Goal: Task Accomplishment & Management: Manage account settings

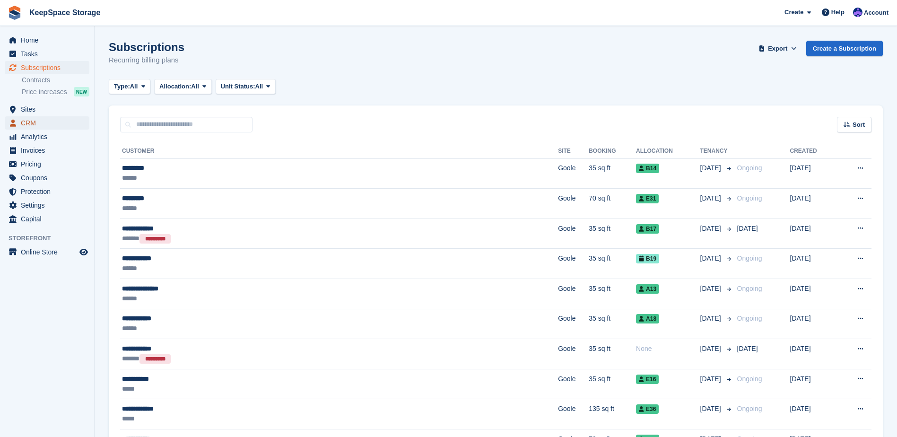
click at [43, 117] on span "CRM" at bounding box center [49, 122] width 57 height 13
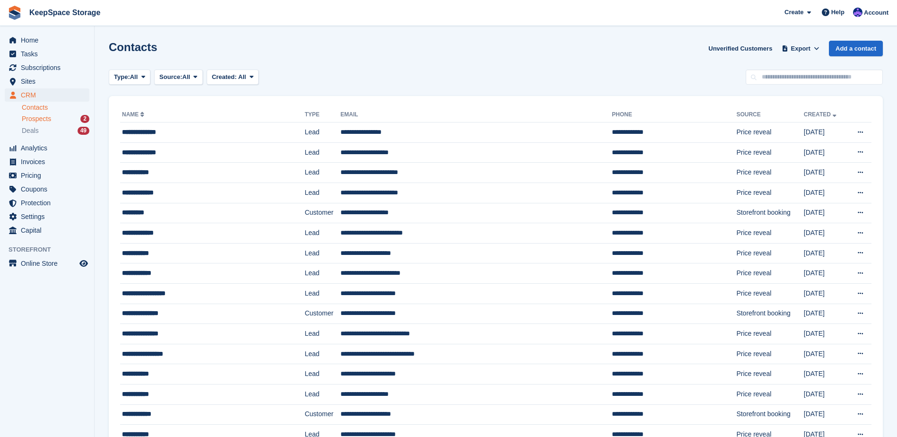
click at [48, 119] on span "Prospects" at bounding box center [36, 118] width 29 height 9
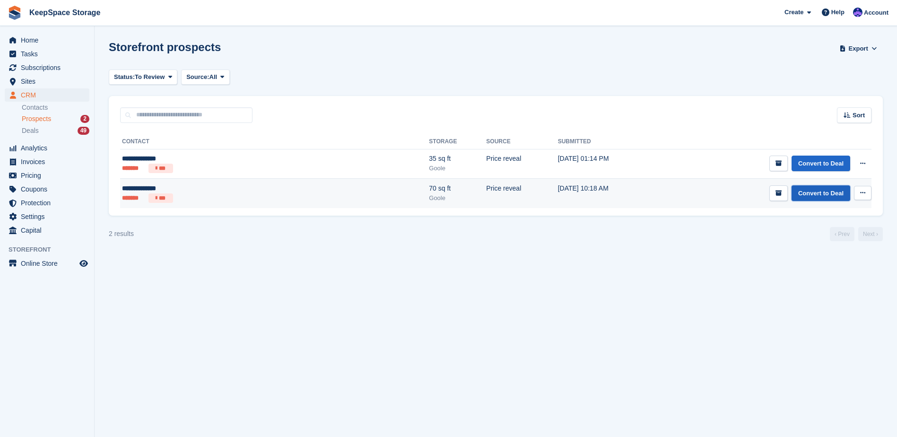
click at [818, 192] on link "Convert to Deal" at bounding box center [820, 193] width 59 height 16
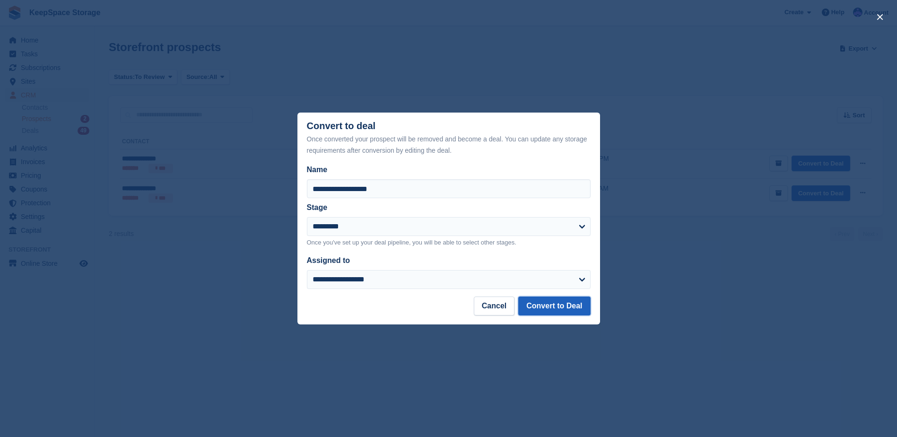
click at [543, 304] on button "Convert to Deal" at bounding box center [554, 305] width 72 height 19
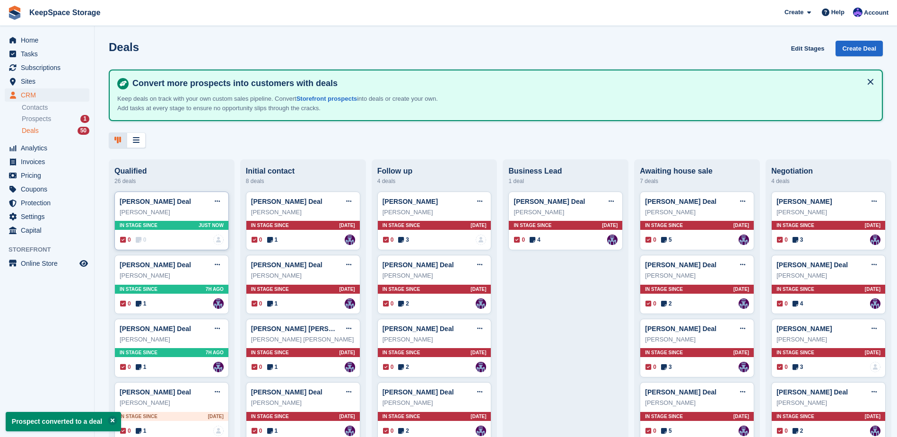
click at [194, 210] on div "Alasdair Deans" at bounding box center [172, 212] width 104 height 9
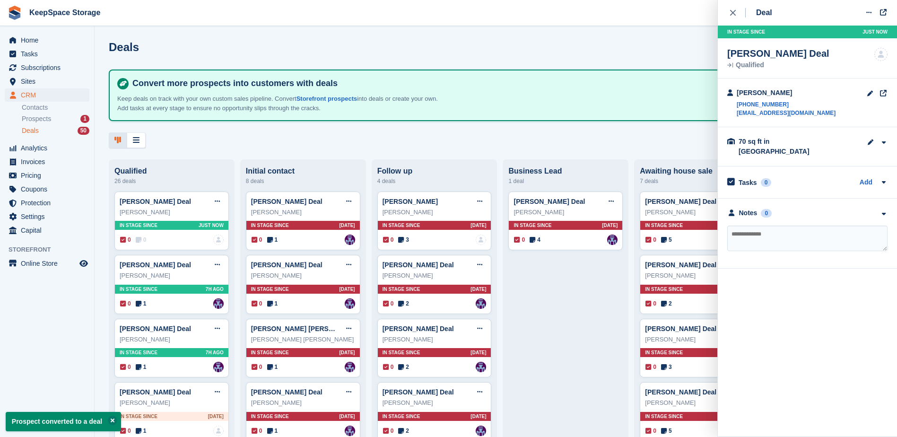
click at [780, 233] on textarea at bounding box center [807, 239] width 160 height 26
type textarea "**********"
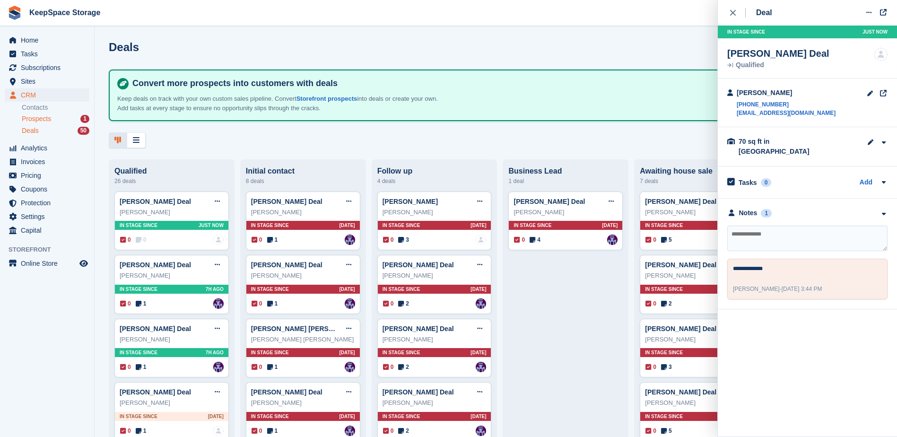
click at [73, 115] on div "Prospects 1" at bounding box center [56, 118] width 68 height 9
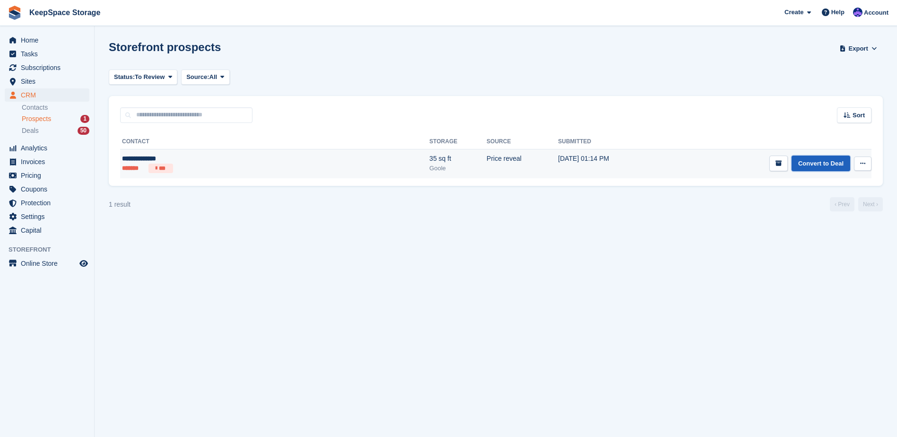
click at [837, 161] on link "Convert to Deal" at bounding box center [820, 164] width 59 height 16
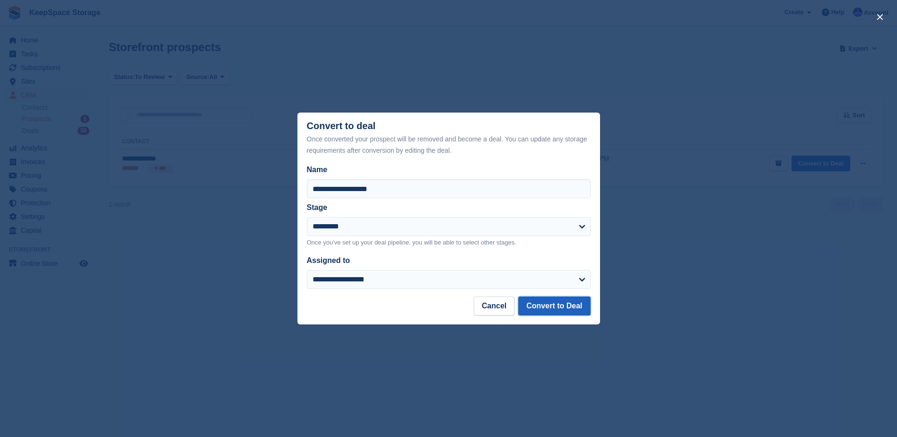
click at [563, 313] on button "Convert to Deal" at bounding box center [554, 305] width 72 height 19
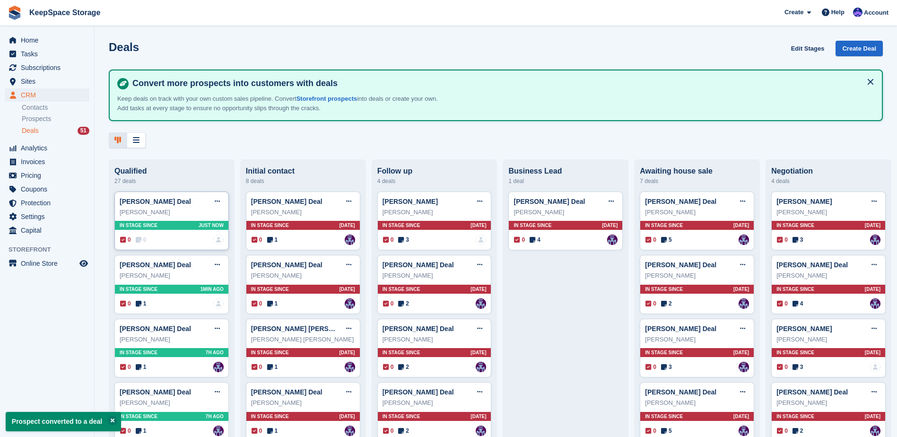
click at [197, 238] on div "0 0 No one is assigned to this deal No one is assigned to this deal" at bounding box center [172, 240] width 104 height 10
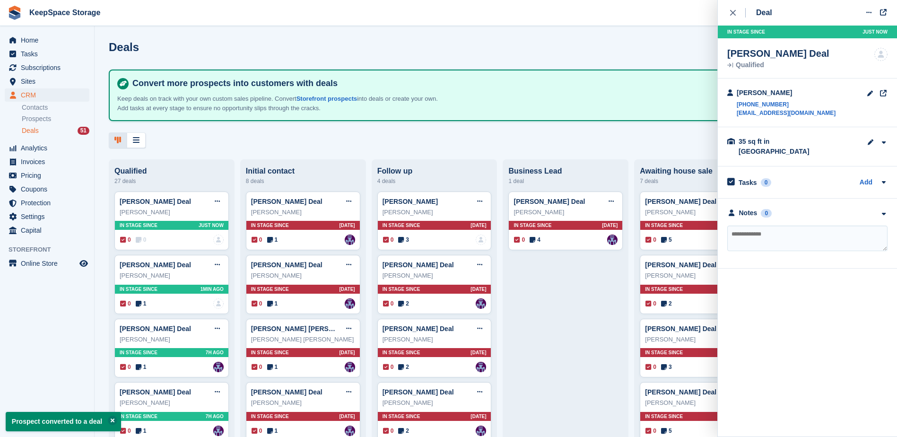
click at [745, 226] on textarea at bounding box center [807, 239] width 160 height 26
type textarea "**********"
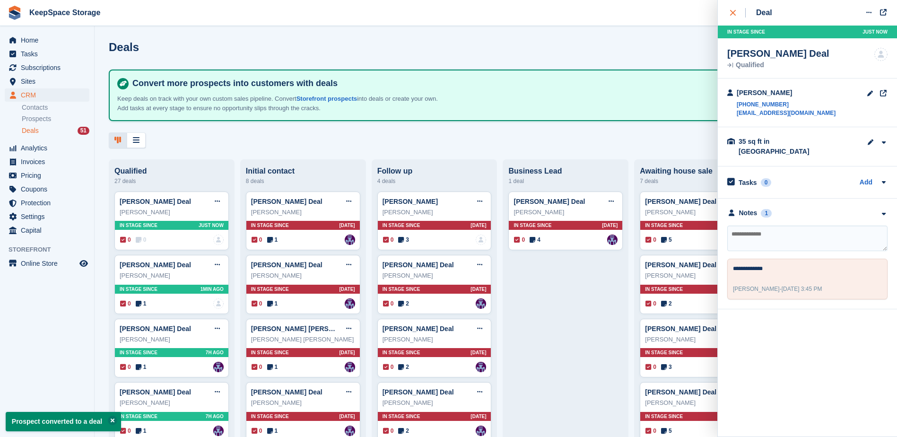
click at [732, 14] on icon "close" at bounding box center [733, 13] width 6 height 6
